Goal: Find specific page/section: Find specific page/section

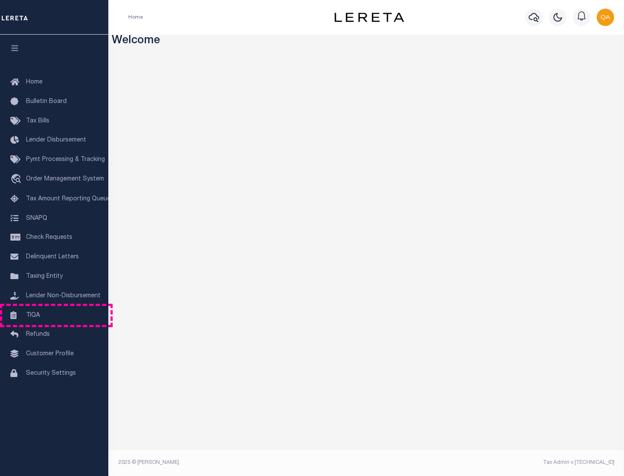
click at [54, 315] on link "TIQA" at bounding box center [54, 315] width 108 height 19
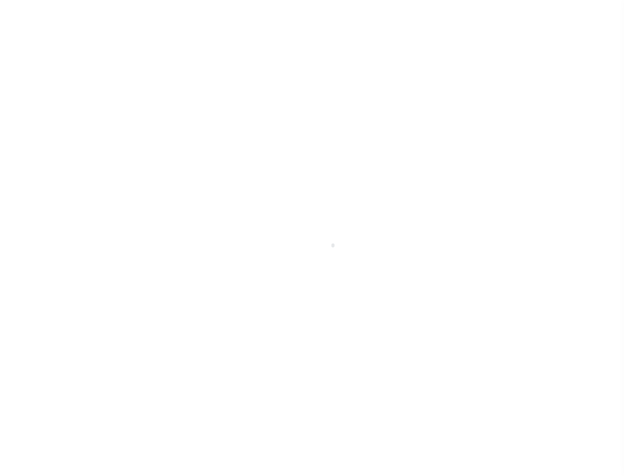
select select "200"
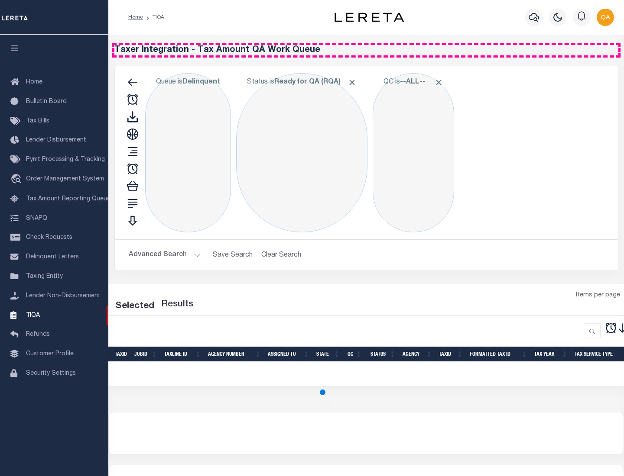
select select "200"
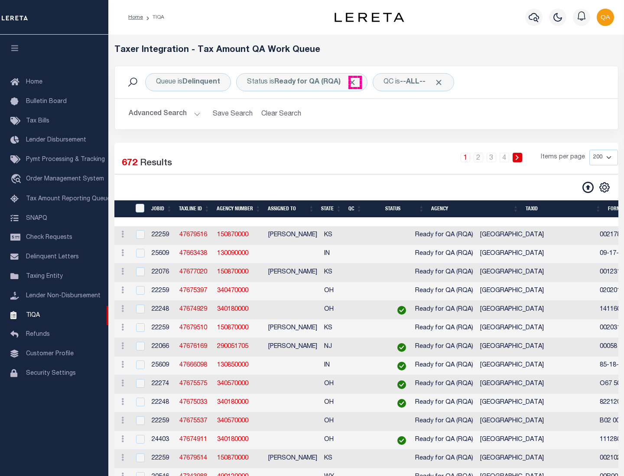
click at [355, 82] on span "Click to Remove" at bounding box center [351, 82] width 9 height 9
